Goal: Task Accomplishment & Management: Manage account settings

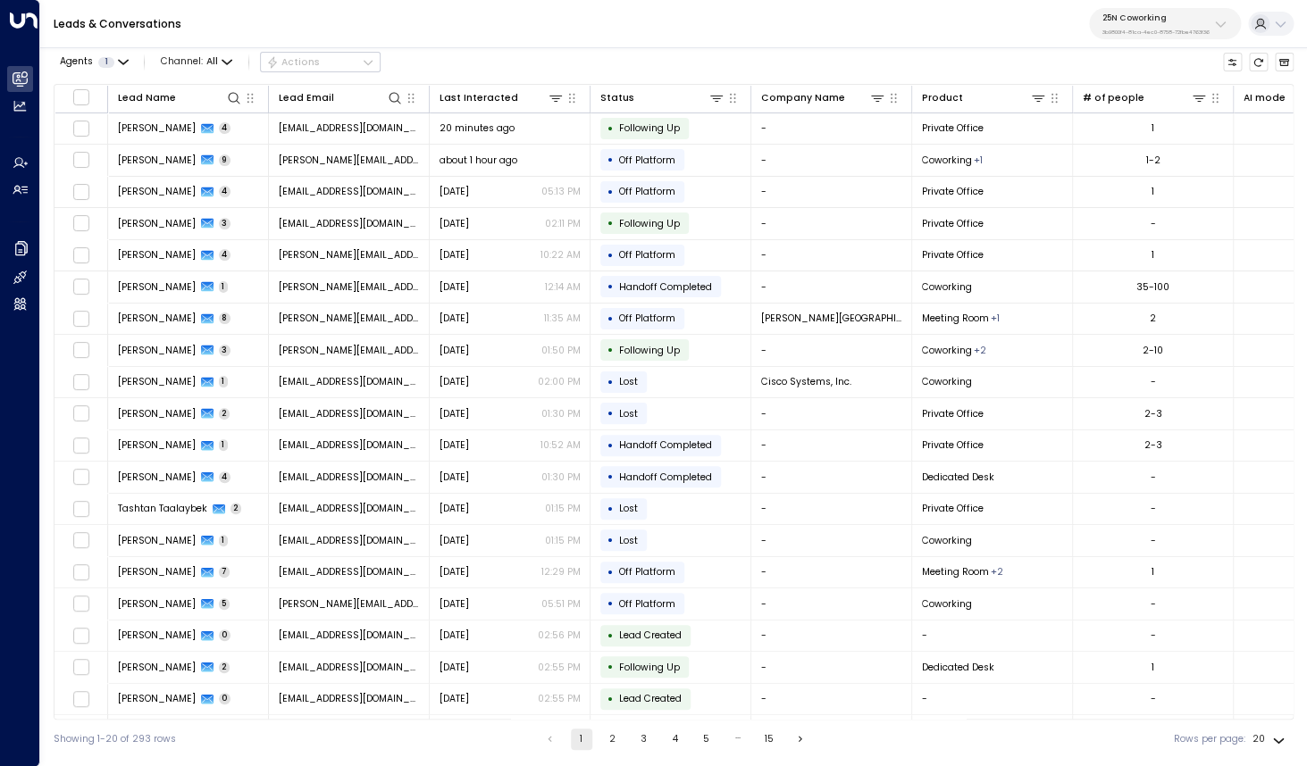
click at [1188, 23] on div "25N Coworking 3b9800f4-81ca-4ec0-8758-72fbe4763f36" at bounding box center [1155, 24] width 107 height 23
type input "*********"
click at [1124, 125] on span "ID: bc340fee-f559-48fc-84eb-70f3f6817ad8" at bounding box center [1184, 130] width 177 height 13
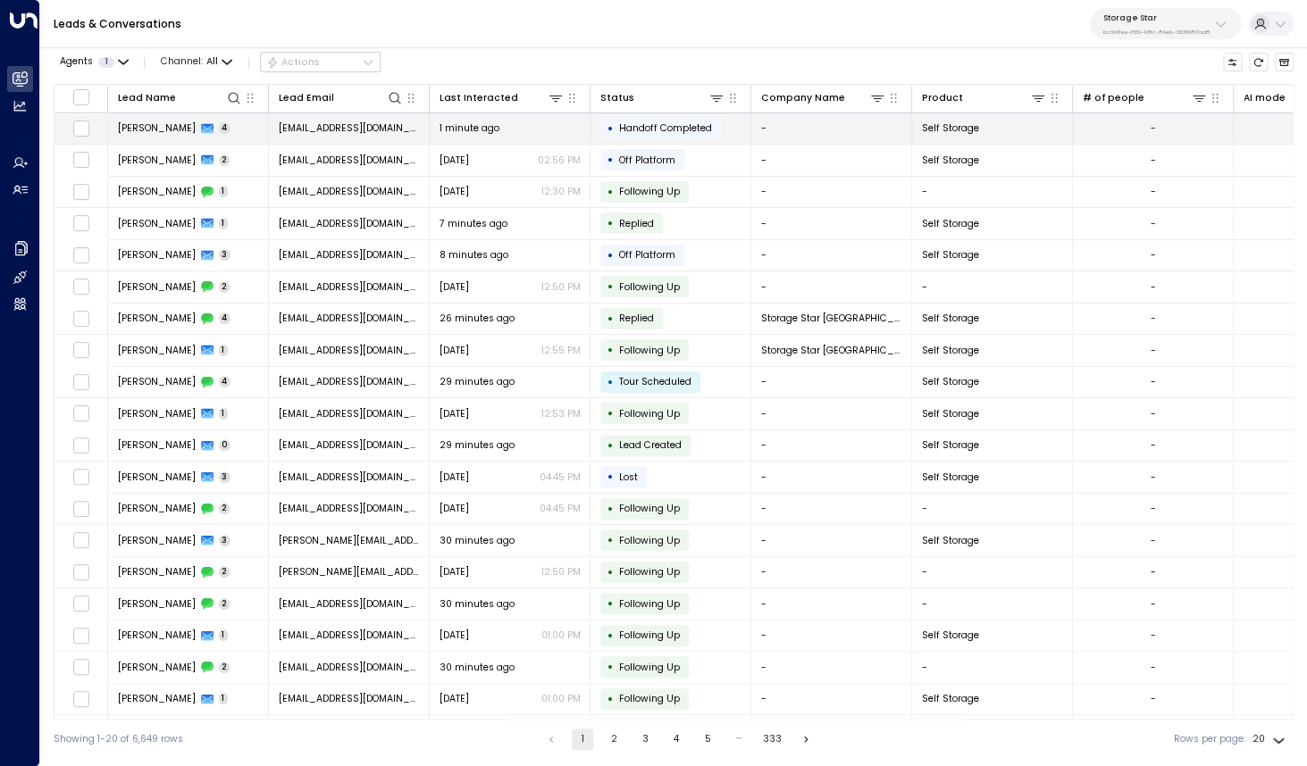
click at [138, 136] on td "[PERSON_NAME] 4" at bounding box center [188, 128] width 161 height 31
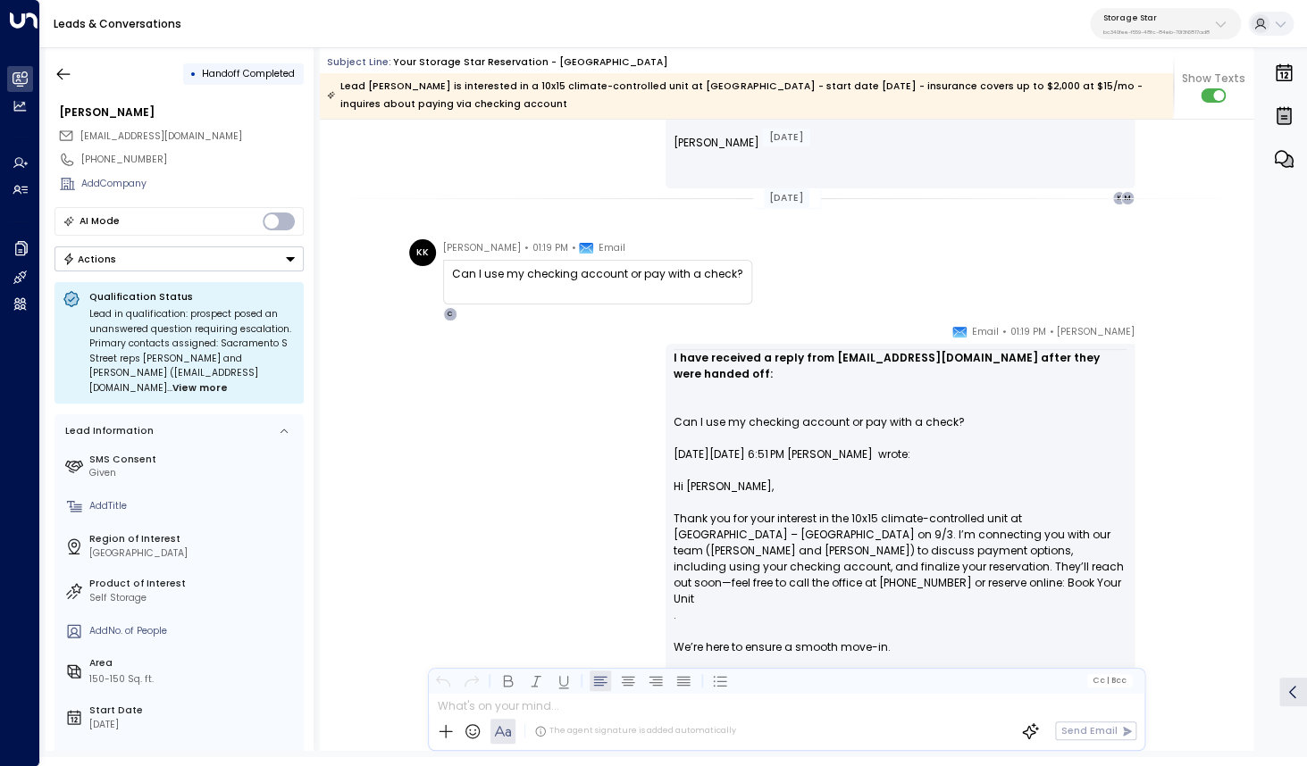
scroll to position [1970, 0]
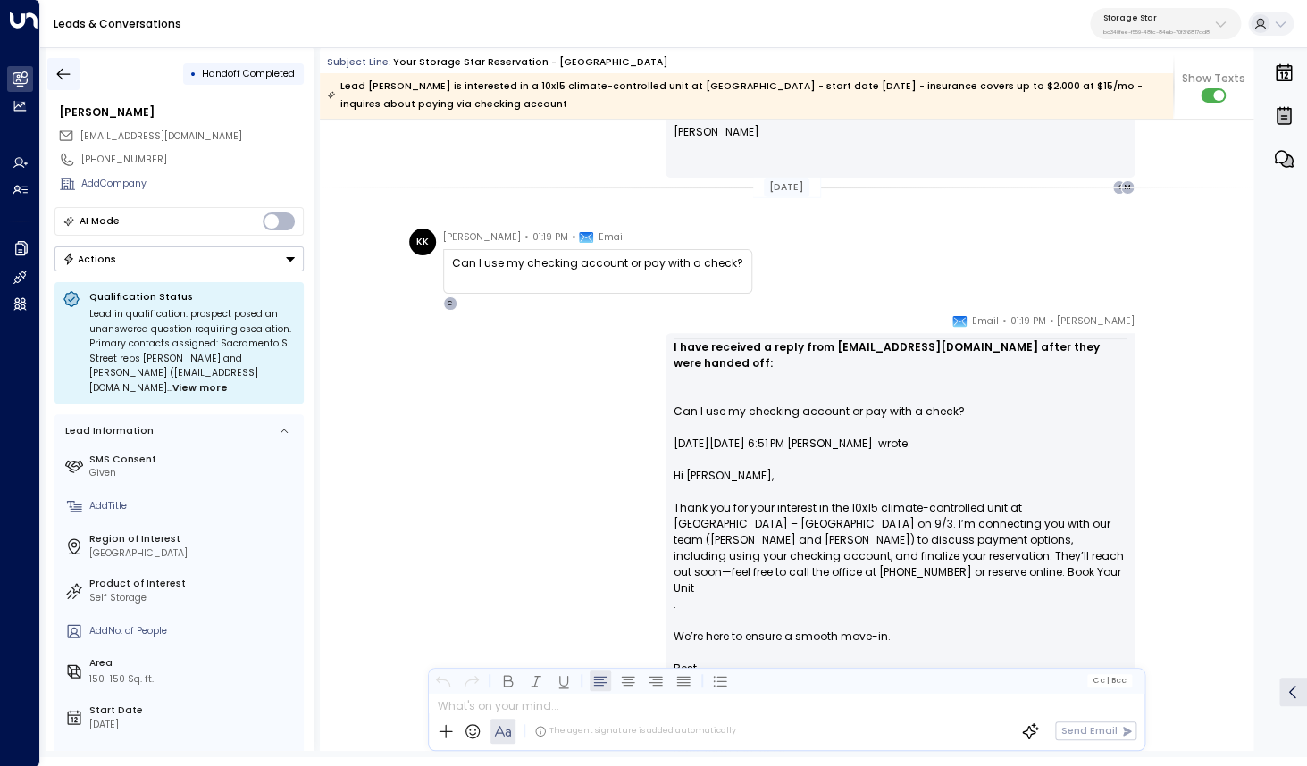
click at [66, 75] on icon "button" at bounding box center [63, 74] width 18 height 18
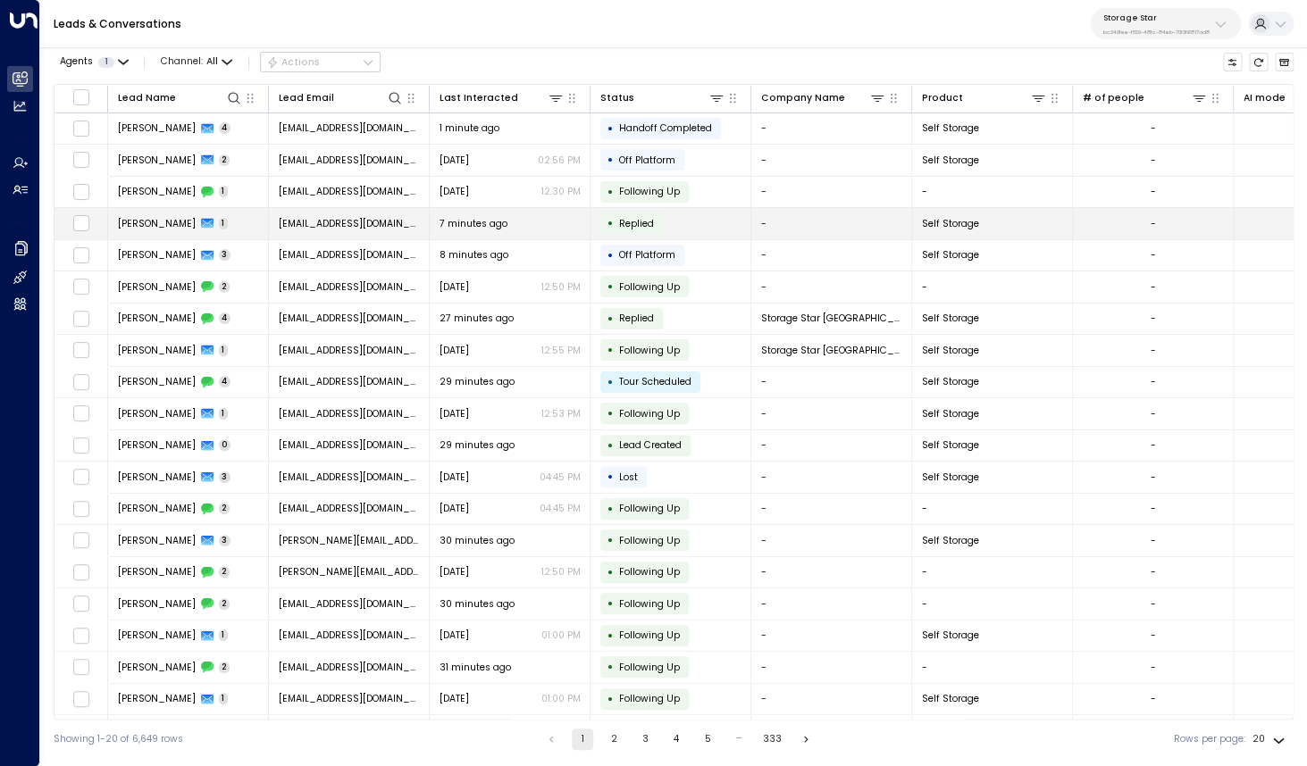
click at [161, 230] on span "[PERSON_NAME]" at bounding box center [157, 223] width 78 height 13
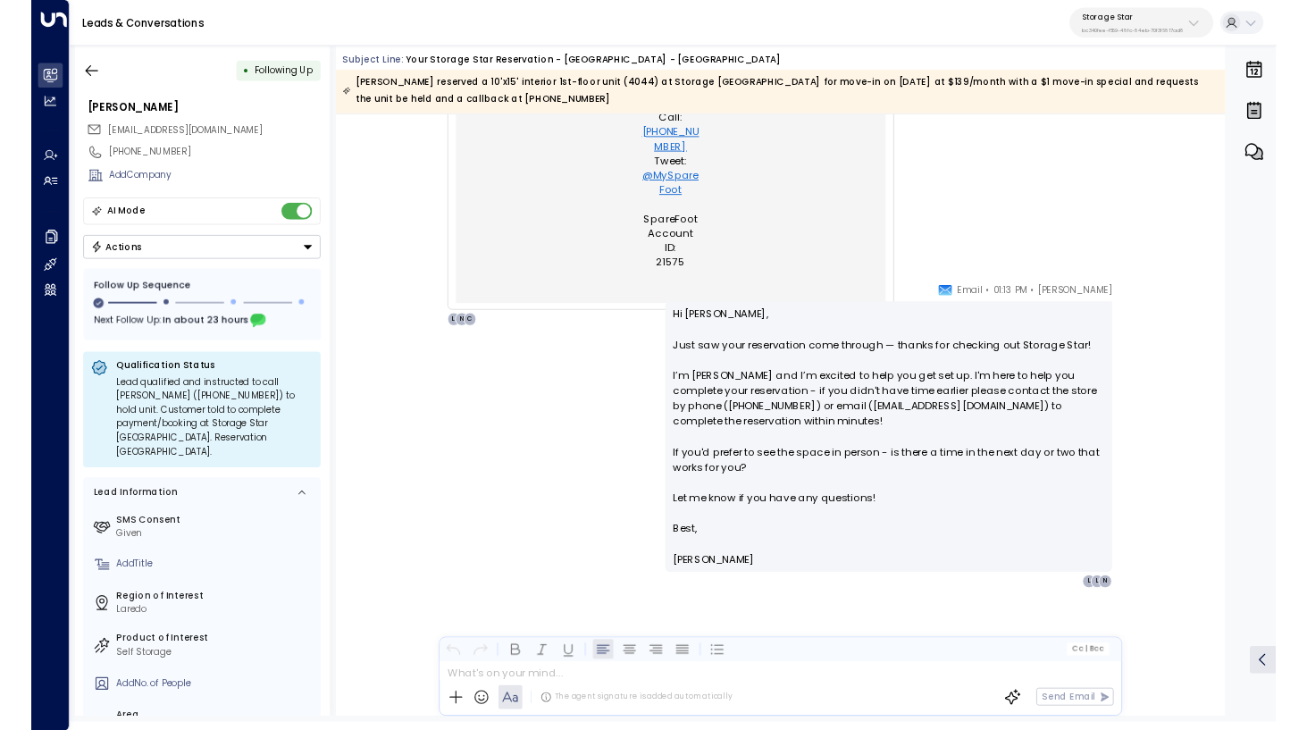
scroll to position [1291, 0]
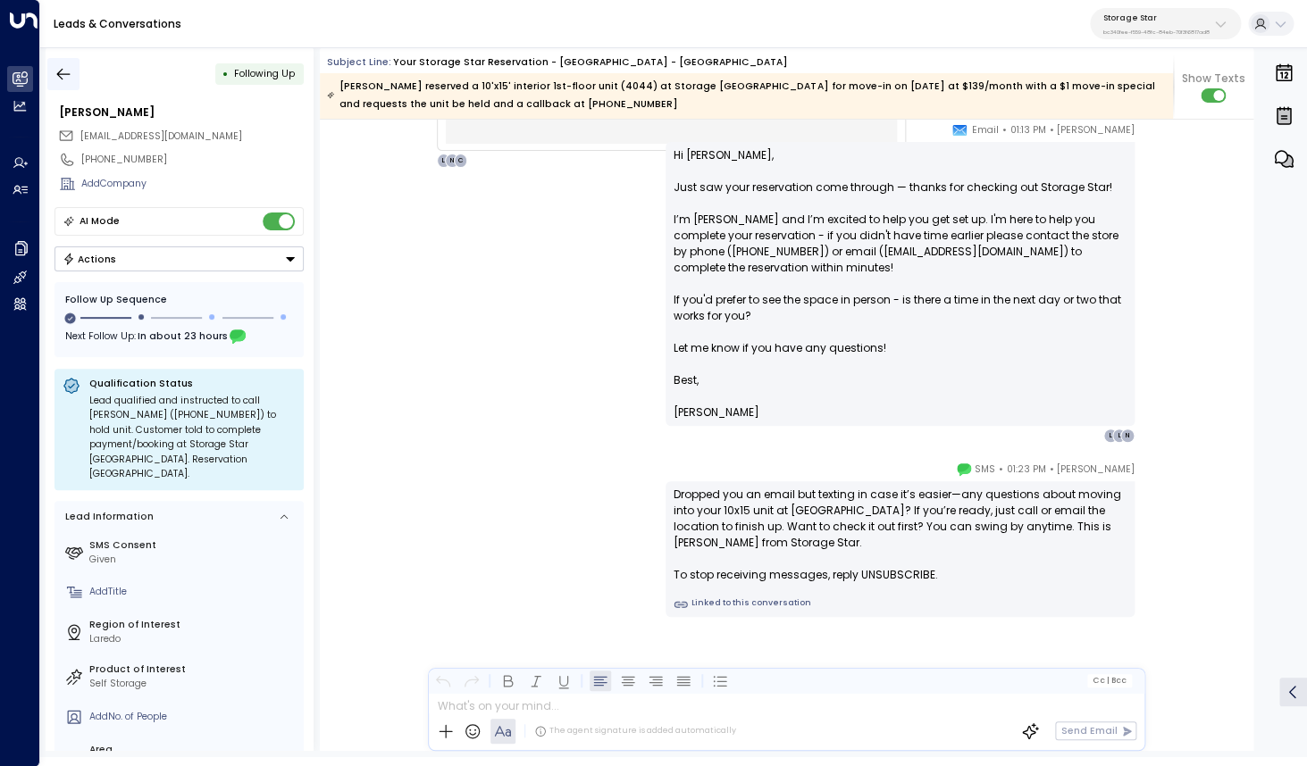
click at [68, 67] on icon "button" at bounding box center [63, 74] width 18 height 18
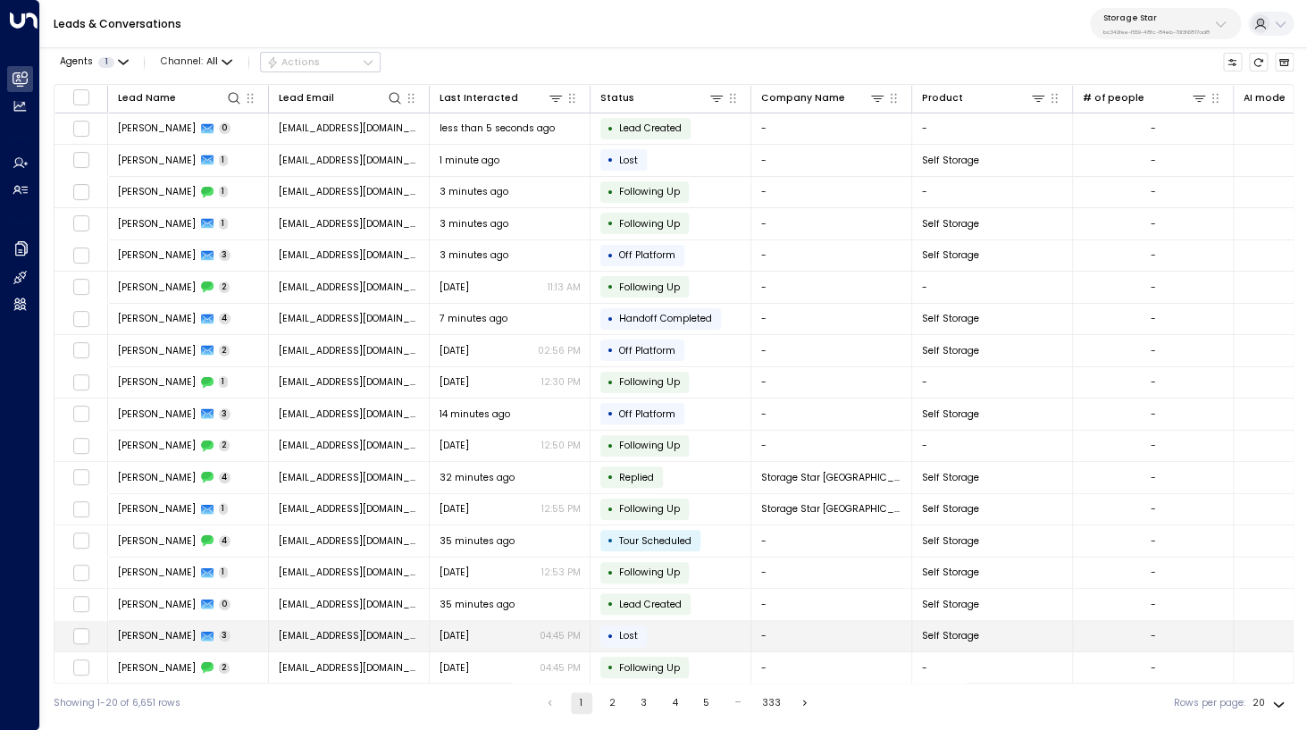
click at [164, 635] on span "[PERSON_NAME]" at bounding box center [157, 635] width 78 height 13
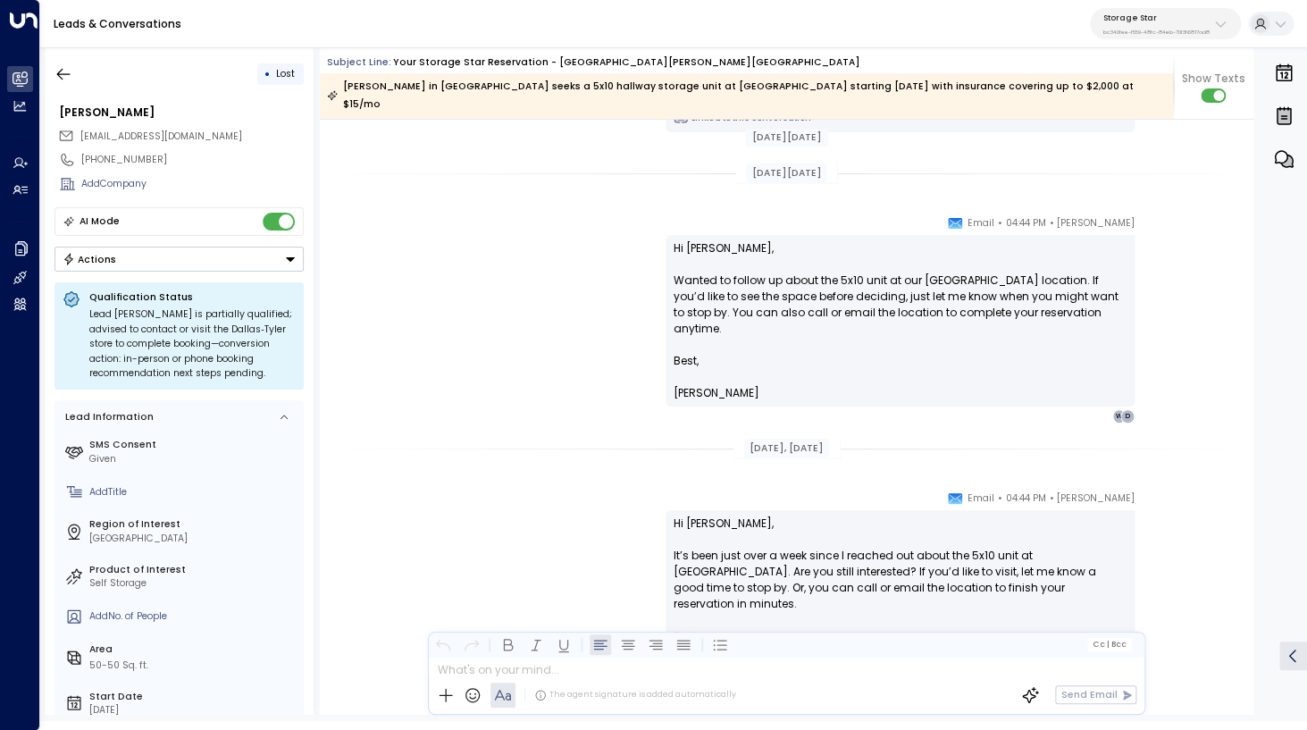
scroll to position [1844, 0]
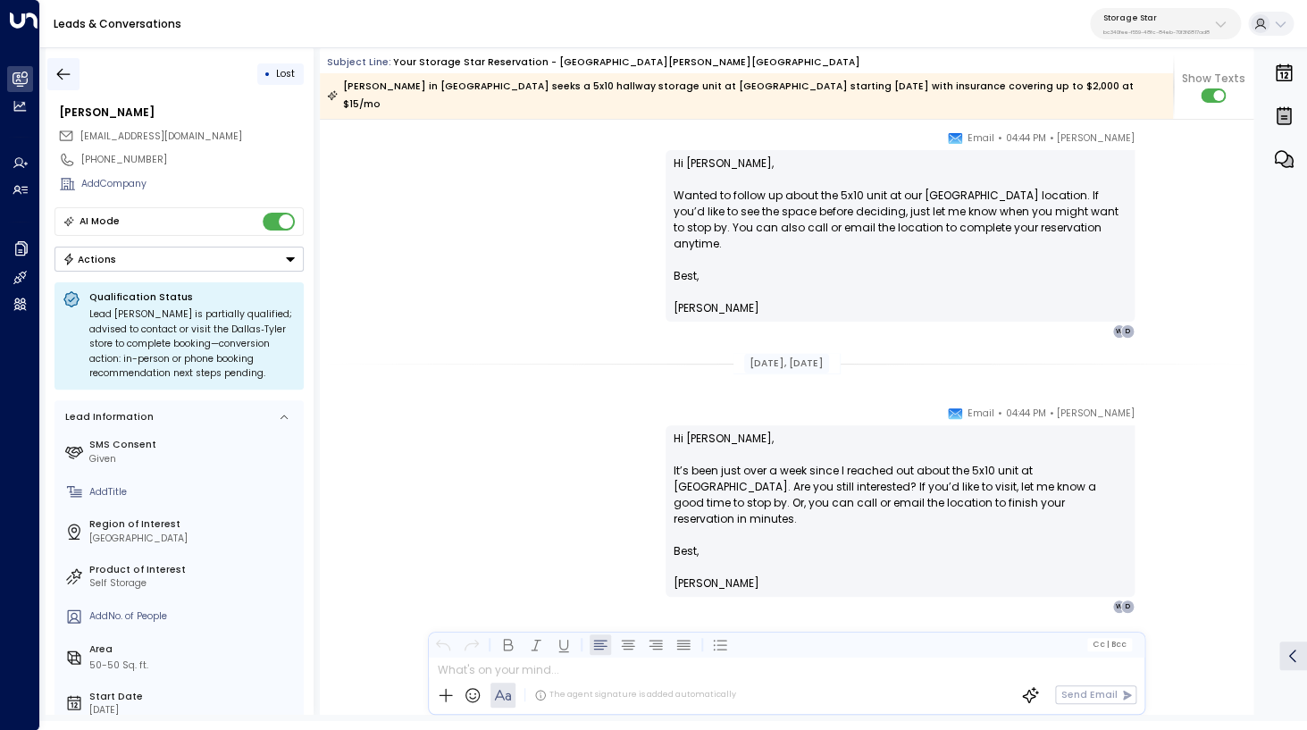
click at [60, 76] on icon "button" at bounding box center [63, 74] width 13 height 12
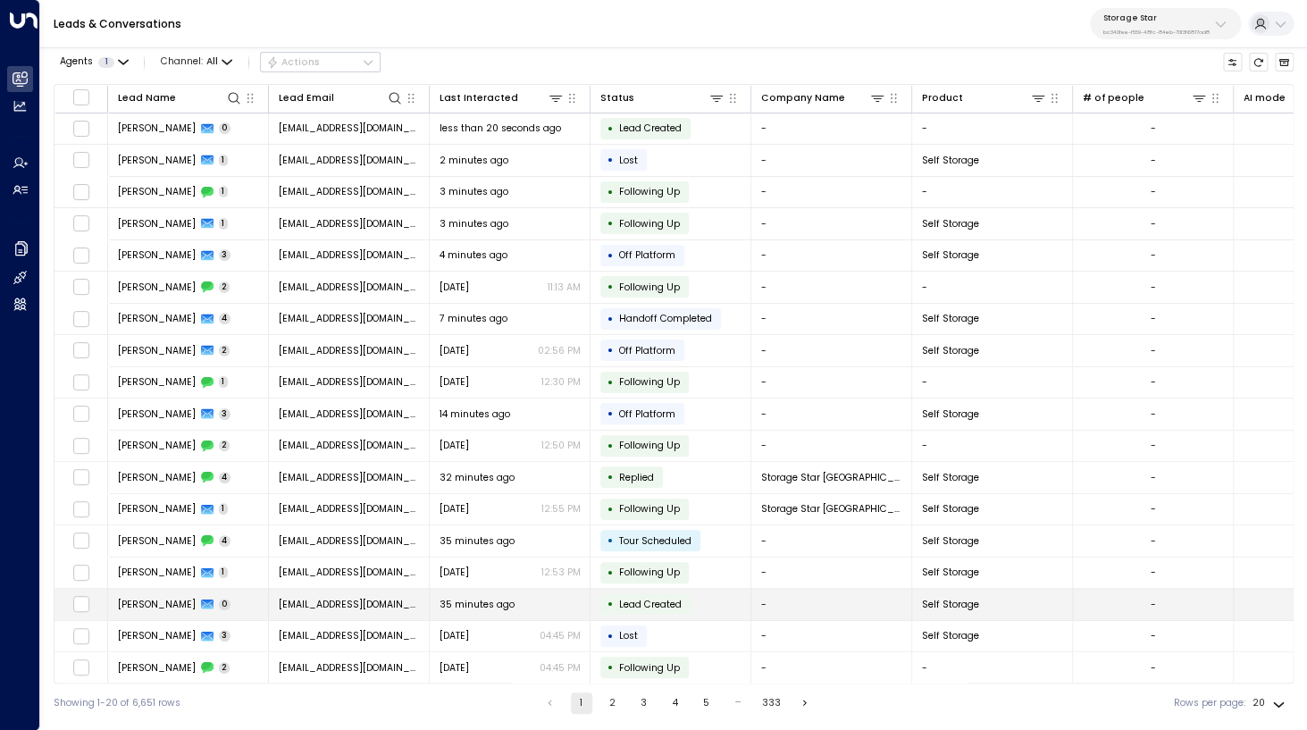
click at [157, 602] on span "[PERSON_NAME]" at bounding box center [157, 604] width 78 height 13
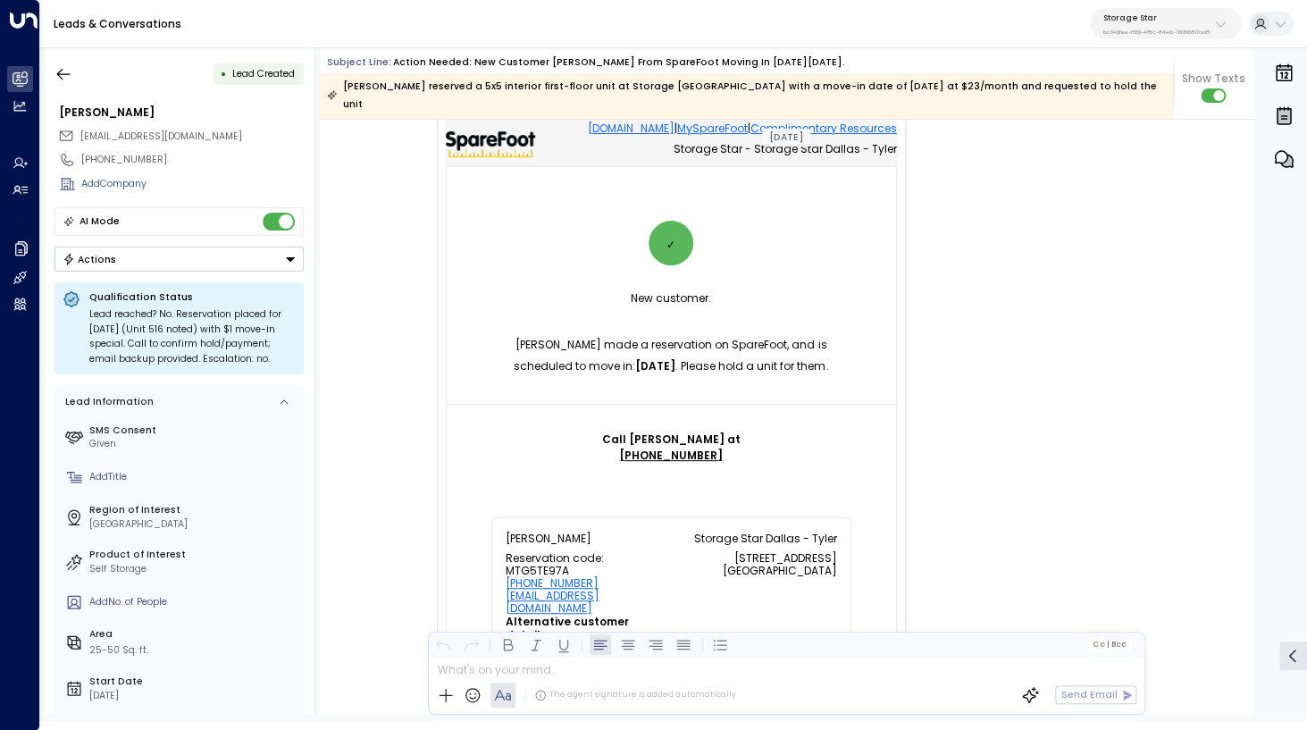
scroll to position [605, 0]
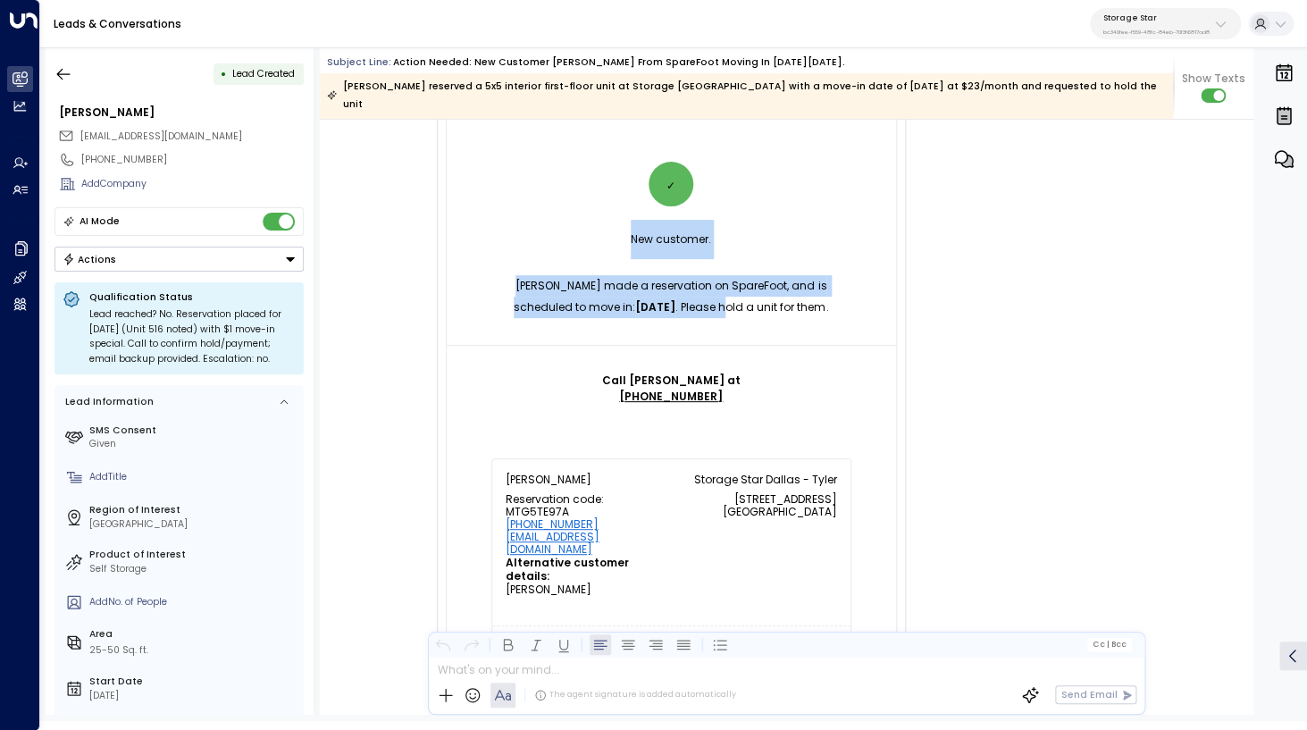
drag, startPoint x: 634, startPoint y: 226, endPoint x: 720, endPoint y: 290, distance: 107.2
click at [720, 290] on td "New customer. [PERSON_NAME] made a reservation on SpareFoot, and is scheduled t…" at bounding box center [671, 269] width 449 height 98
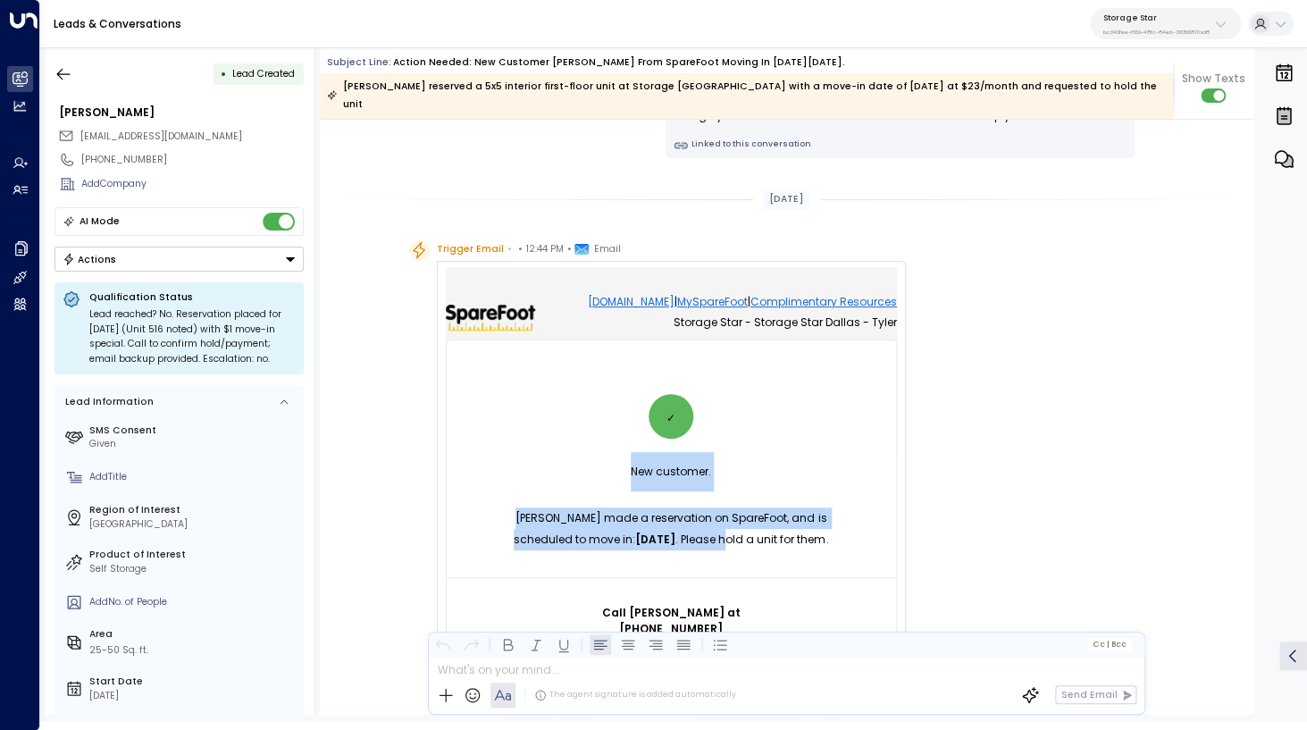
scroll to position [381, 0]
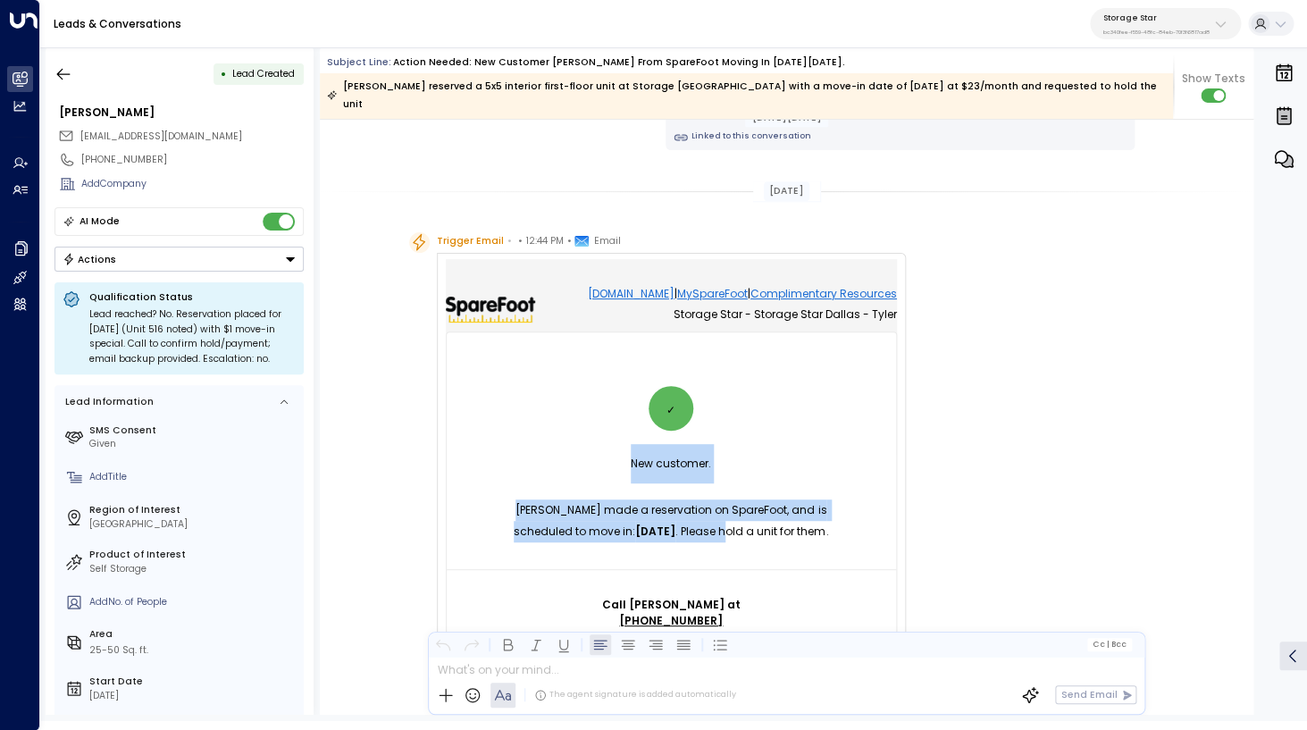
click at [615, 478] on td "New customer. [PERSON_NAME] made a reservation on SpareFoot, and is scheduled t…" at bounding box center [671, 493] width 449 height 98
drag, startPoint x: 632, startPoint y: 453, endPoint x: 841, endPoint y: 532, distance: 224.5
click at [841, 532] on tbody "✓ New customer. [PERSON_NAME] made a reservation on SpareFoot, and is scheduled…" at bounding box center [671, 477] width 449 height 183
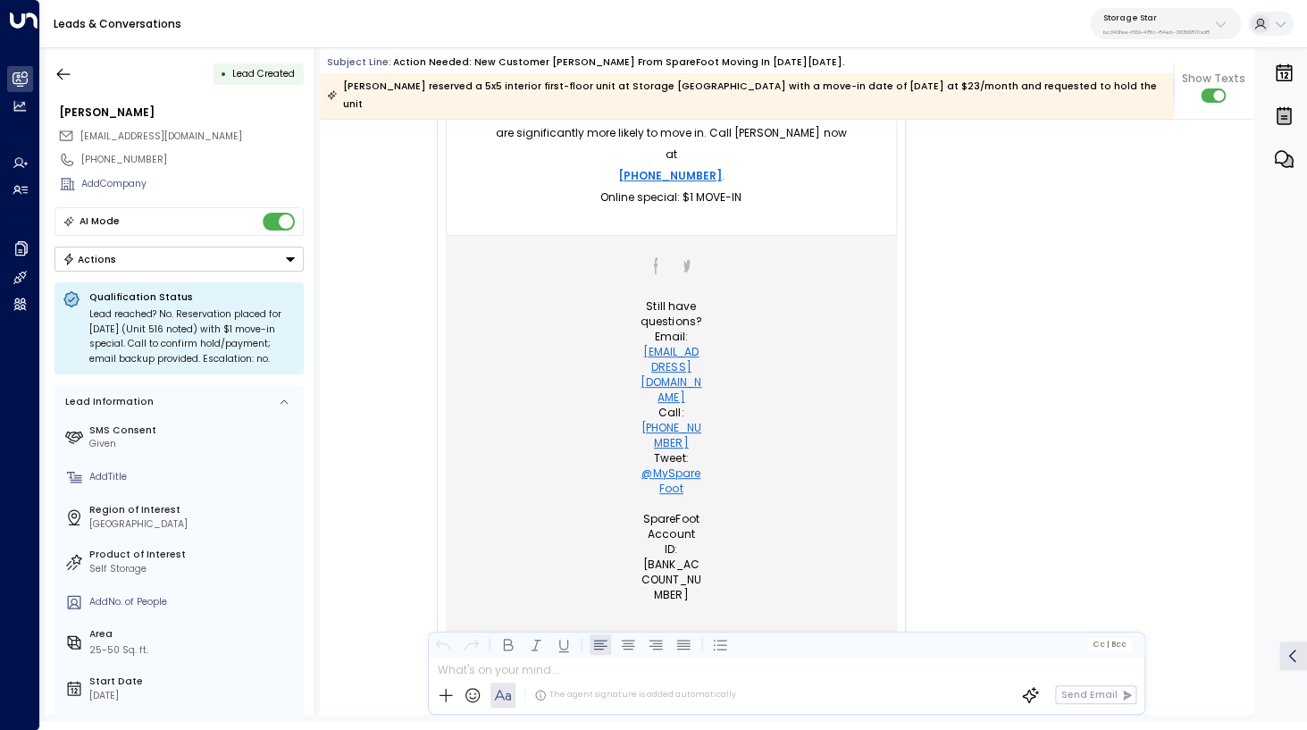
scroll to position [1311, 0]
